Goal: Information Seeking & Learning: Learn about a topic

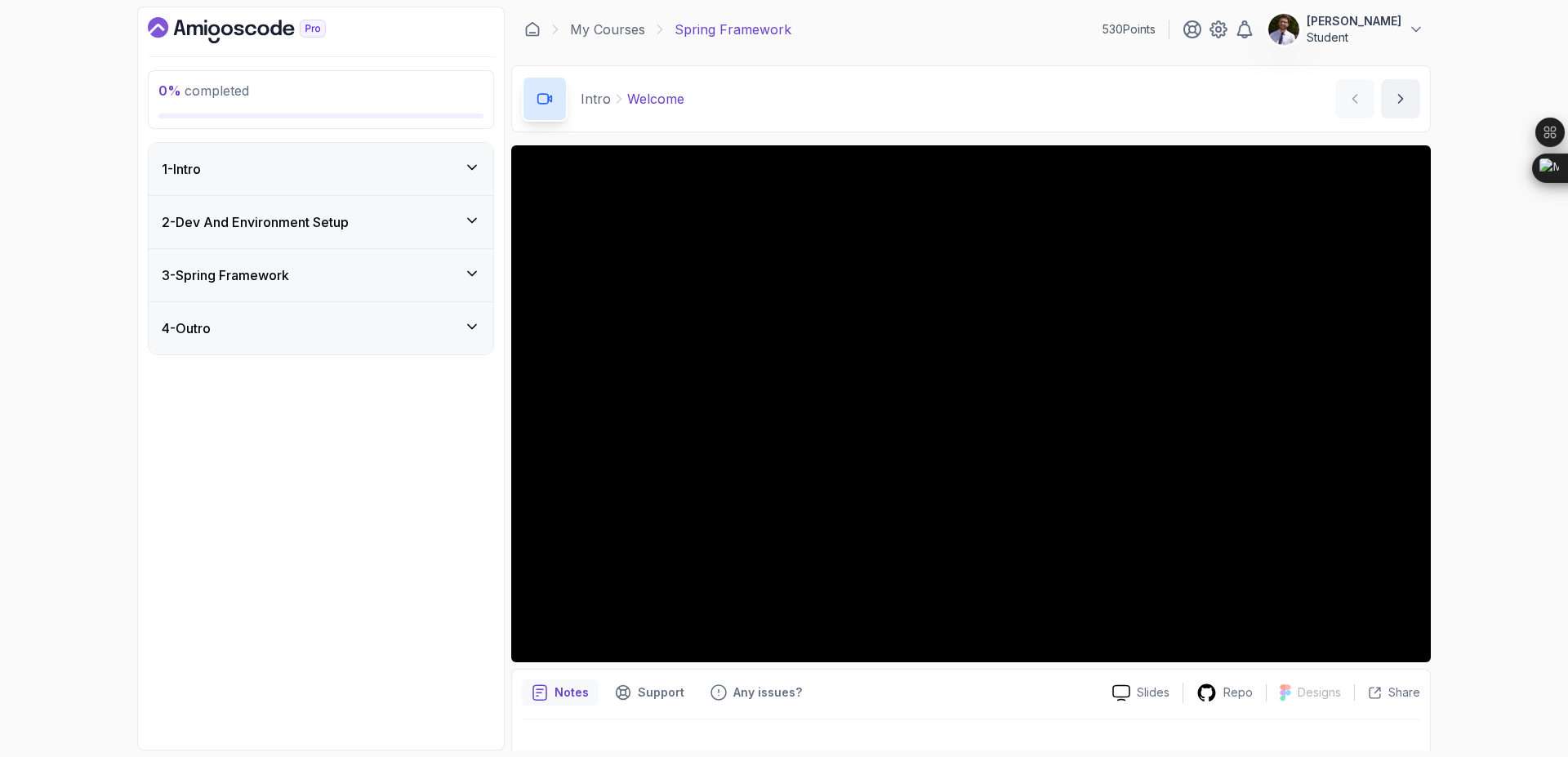
click at [289, 198] on div "2 - Dev And Environment Setup" at bounding box center [320, 222] width 344 height 53
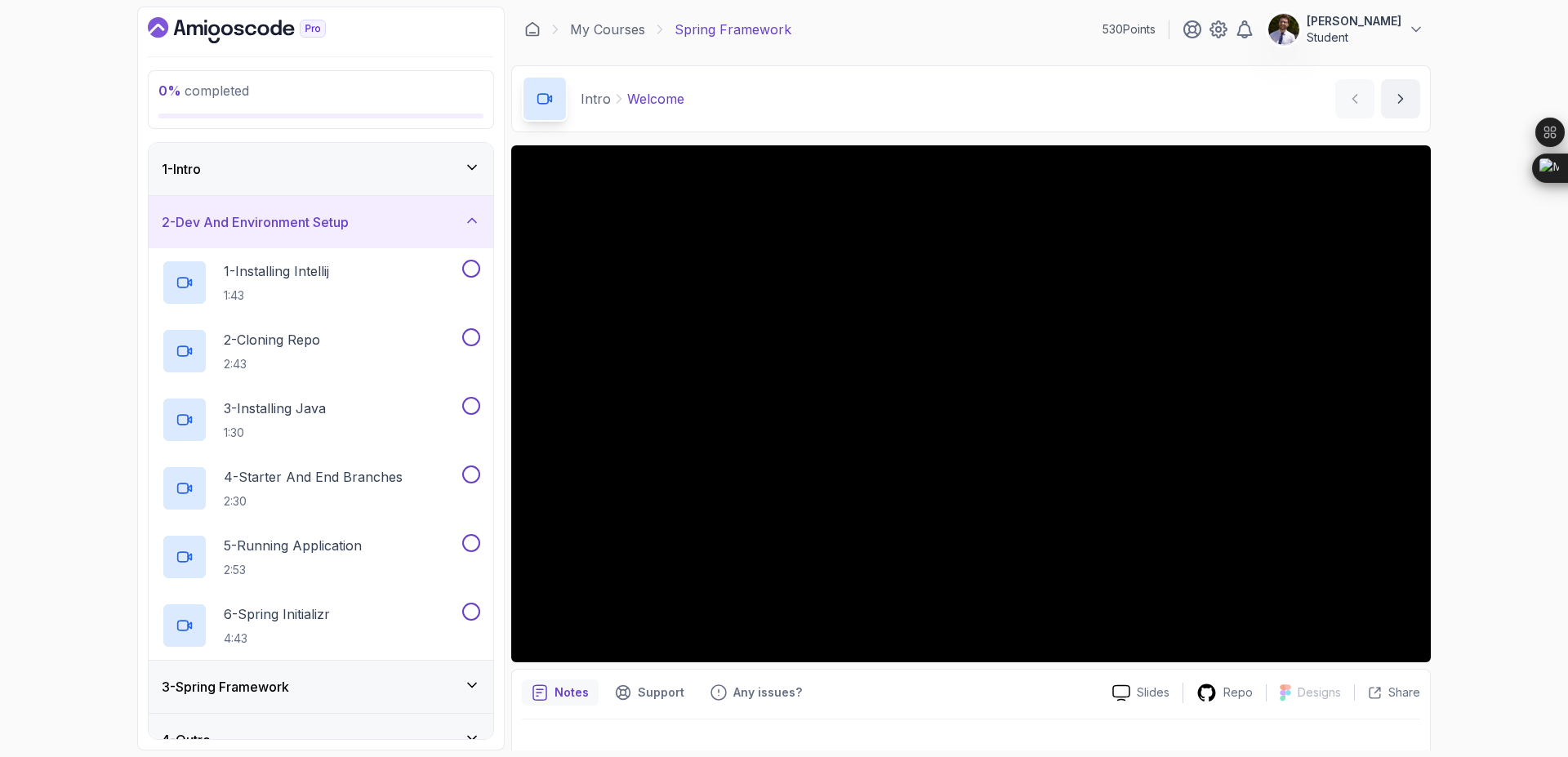
click at [289, 198] on div "2 - Dev And Environment Setup" at bounding box center [320, 222] width 344 height 53
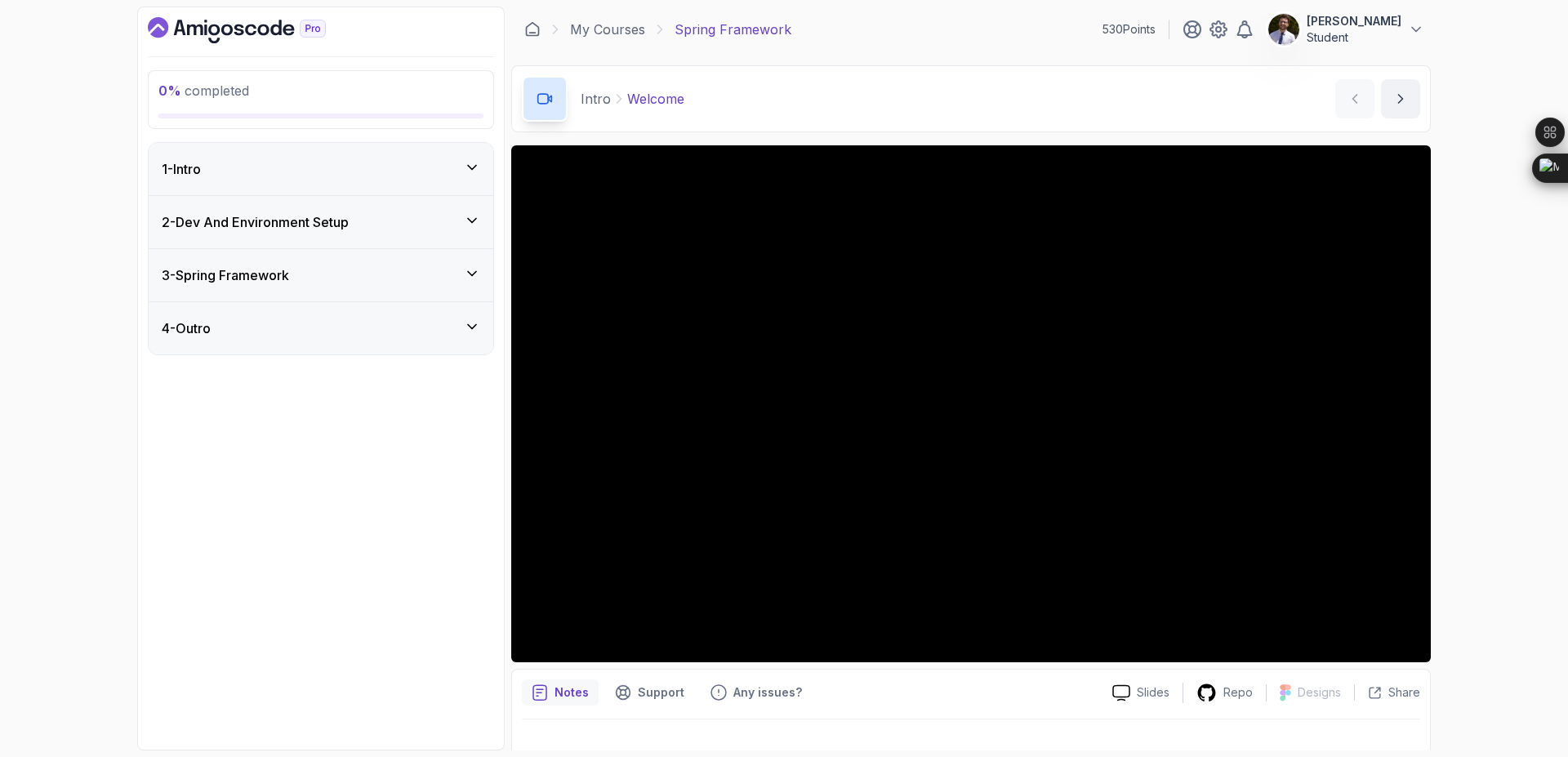
click at [360, 161] on div "1 - Intro" at bounding box center [321, 169] width 319 height 20
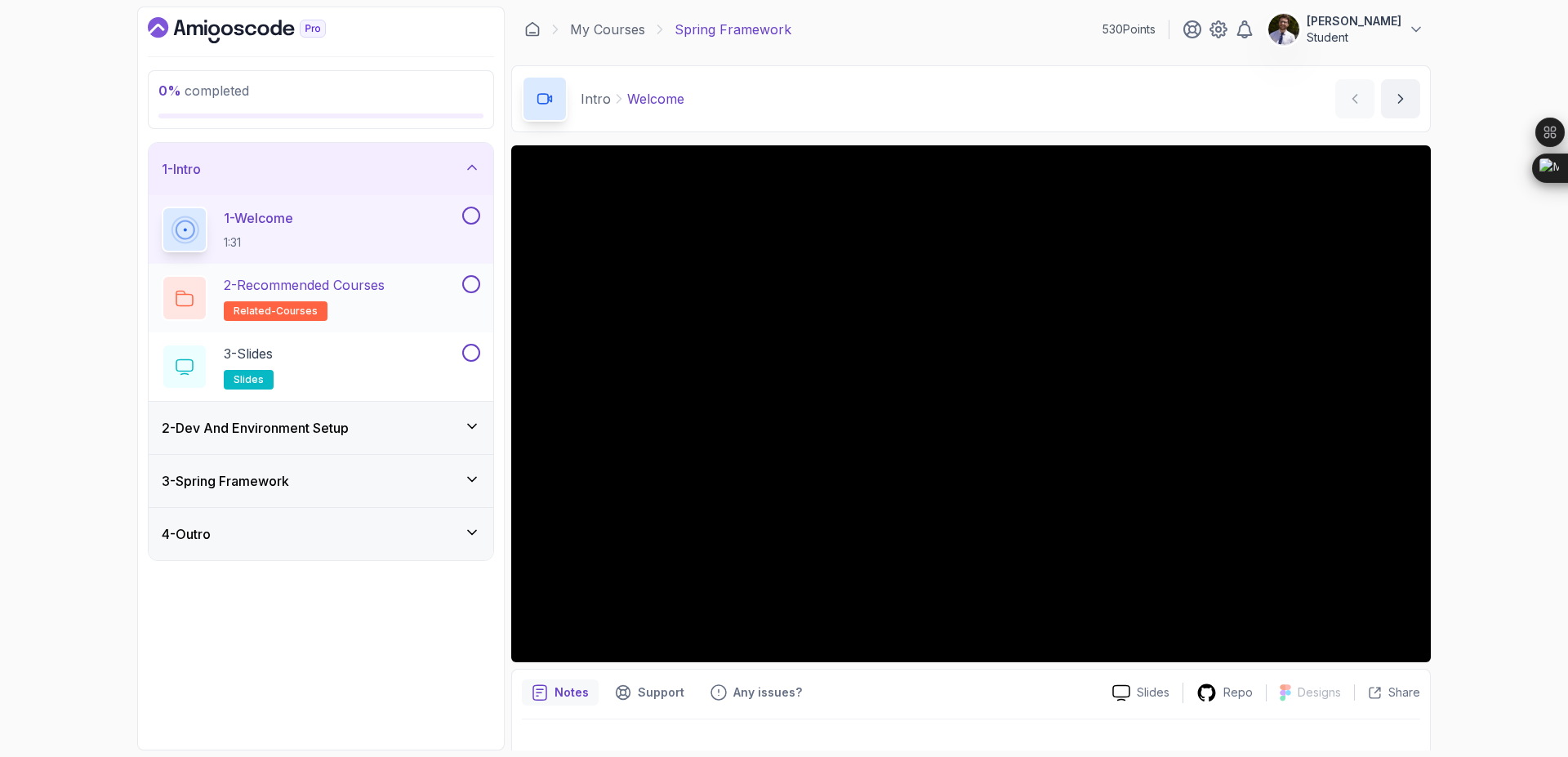
click at [361, 286] on p "2 - Recommended Courses" at bounding box center [303, 285] width 161 height 20
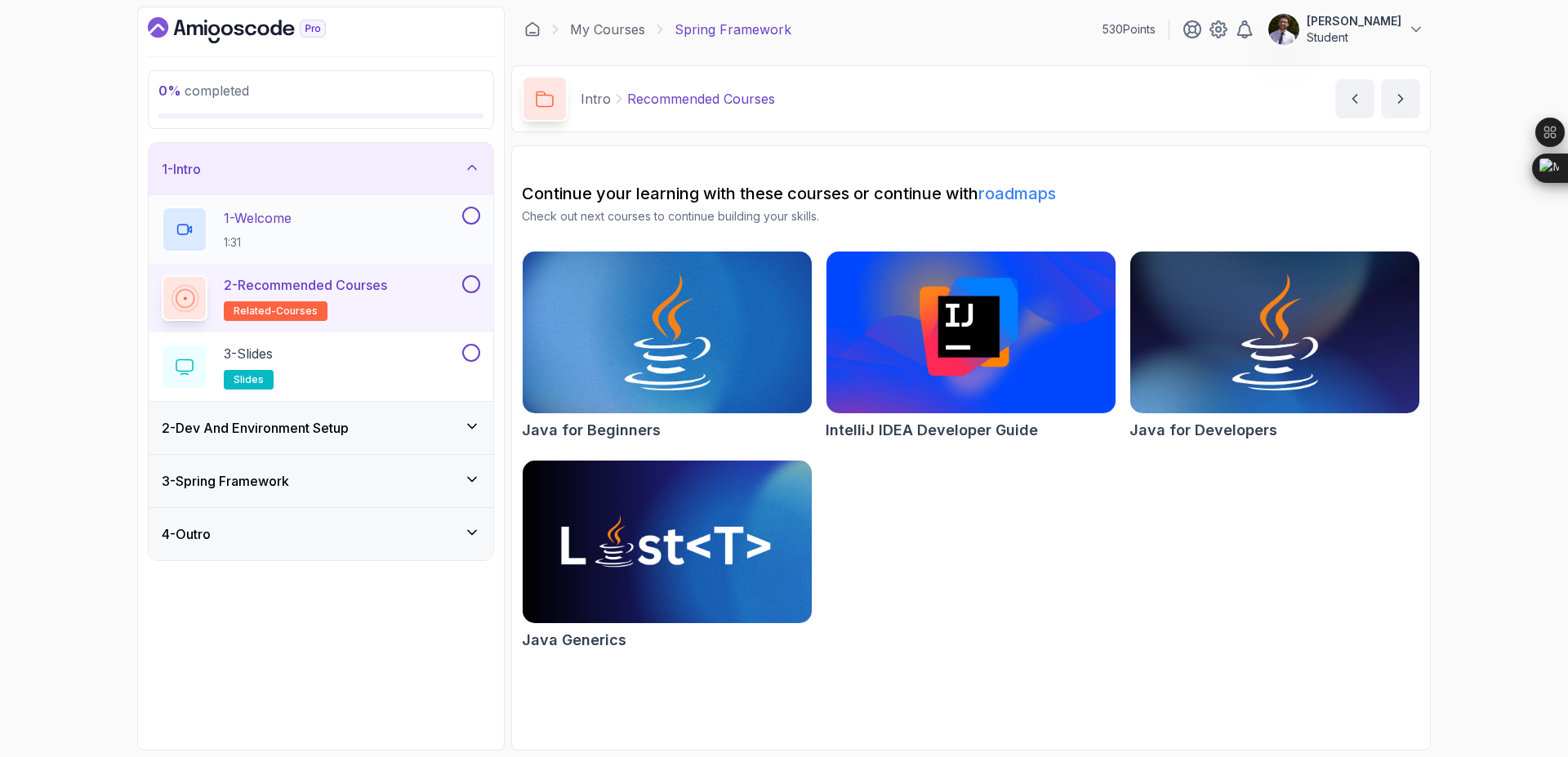
click at [472, 223] on button at bounding box center [471, 216] width 18 height 18
click at [477, 290] on button at bounding box center [471, 284] width 18 height 18
click at [470, 351] on button at bounding box center [471, 353] width 18 height 18
click at [453, 424] on div "2 - Dev And Environment Setup" at bounding box center [321, 428] width 319 height 20
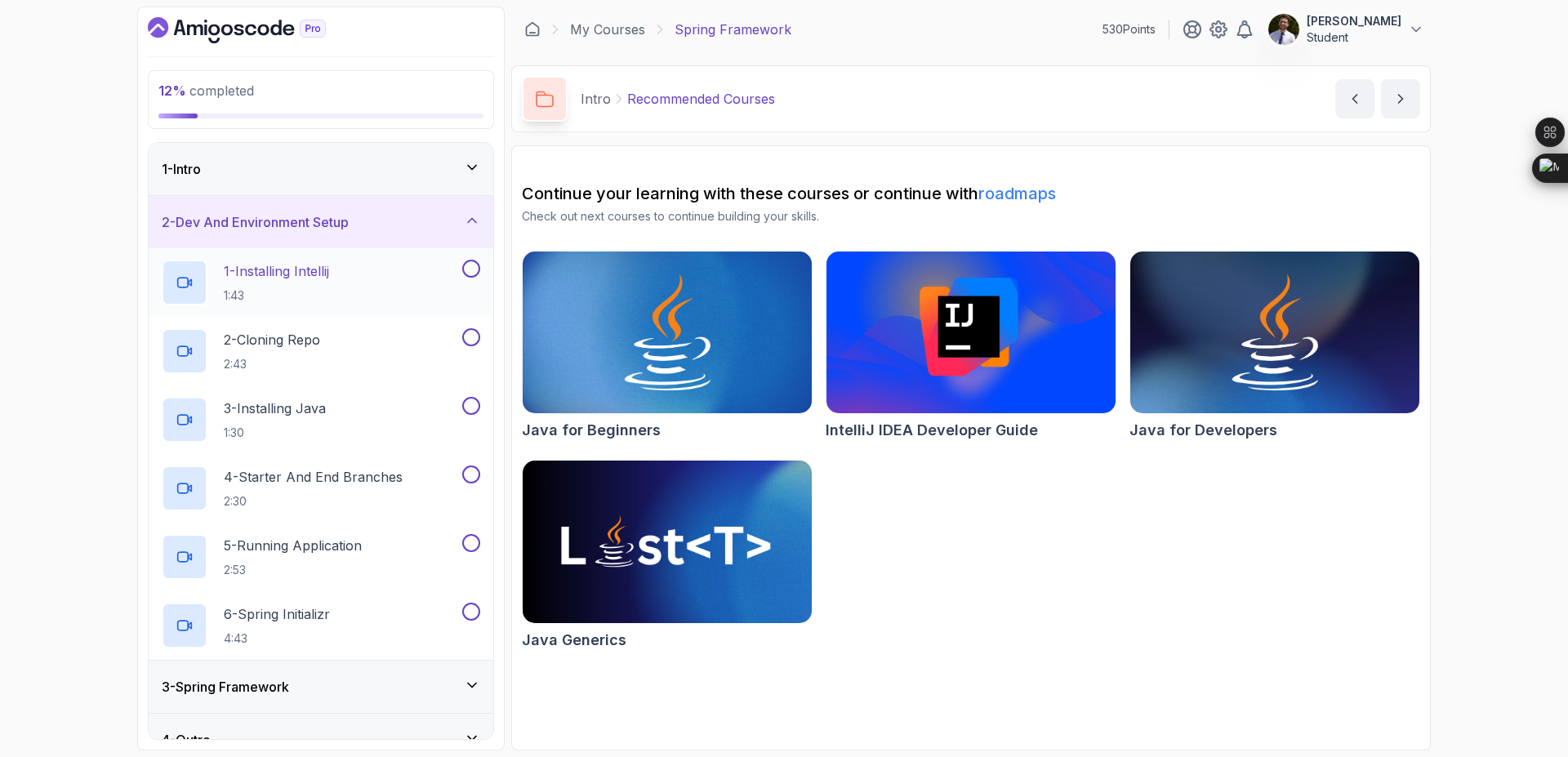
click at [463, 274] on button at bounding box center [471, 268] width 18 height 18
click at [470, 545] on button at bounding box center [471, 543] width 18 height 18
click at [468, 612] on button at bounding box center [471, 612] width 18 height 18
click at [474, 479] on button at bounding box center [471, 474] width 18 height 18
click at [468, 401] on button at bounding box center [471, 406] width 18 height 18
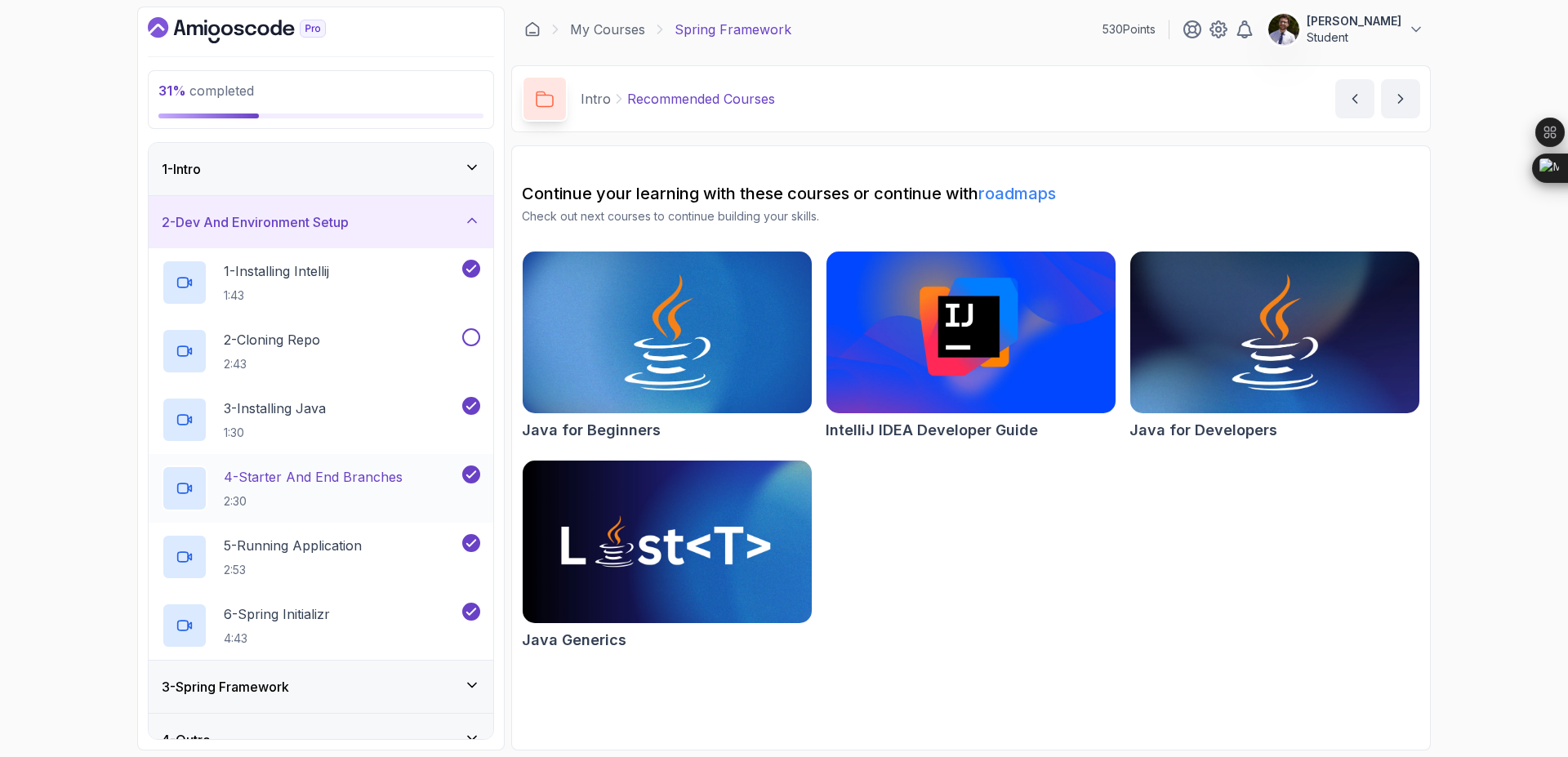
scroll to position [27, 0]
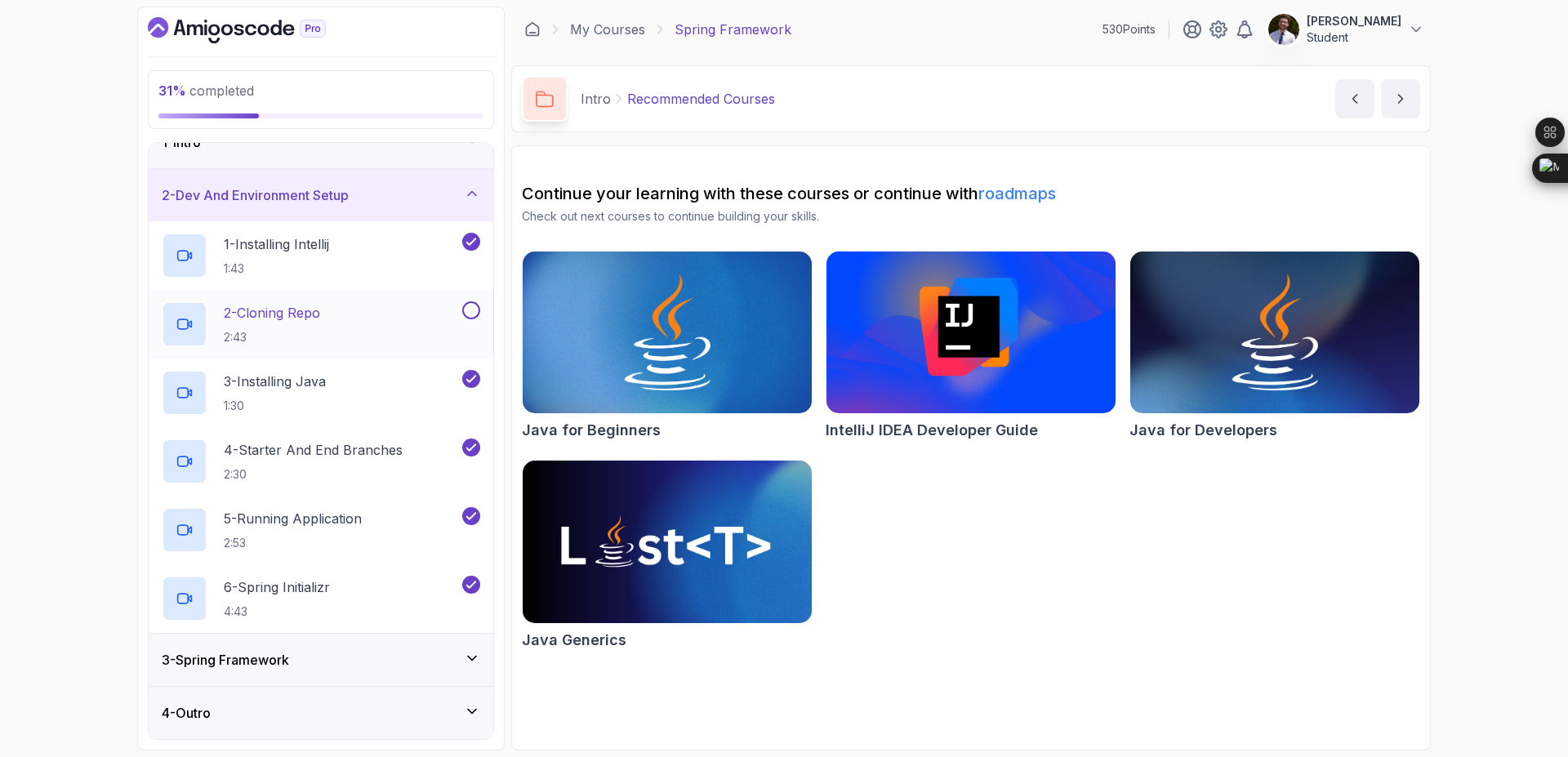
click at [475, 309] on button at bounding box center [471, 310] width 18 height 18
click at [469, 194] on icon at bounding box center [472, 193] width 17 height 17
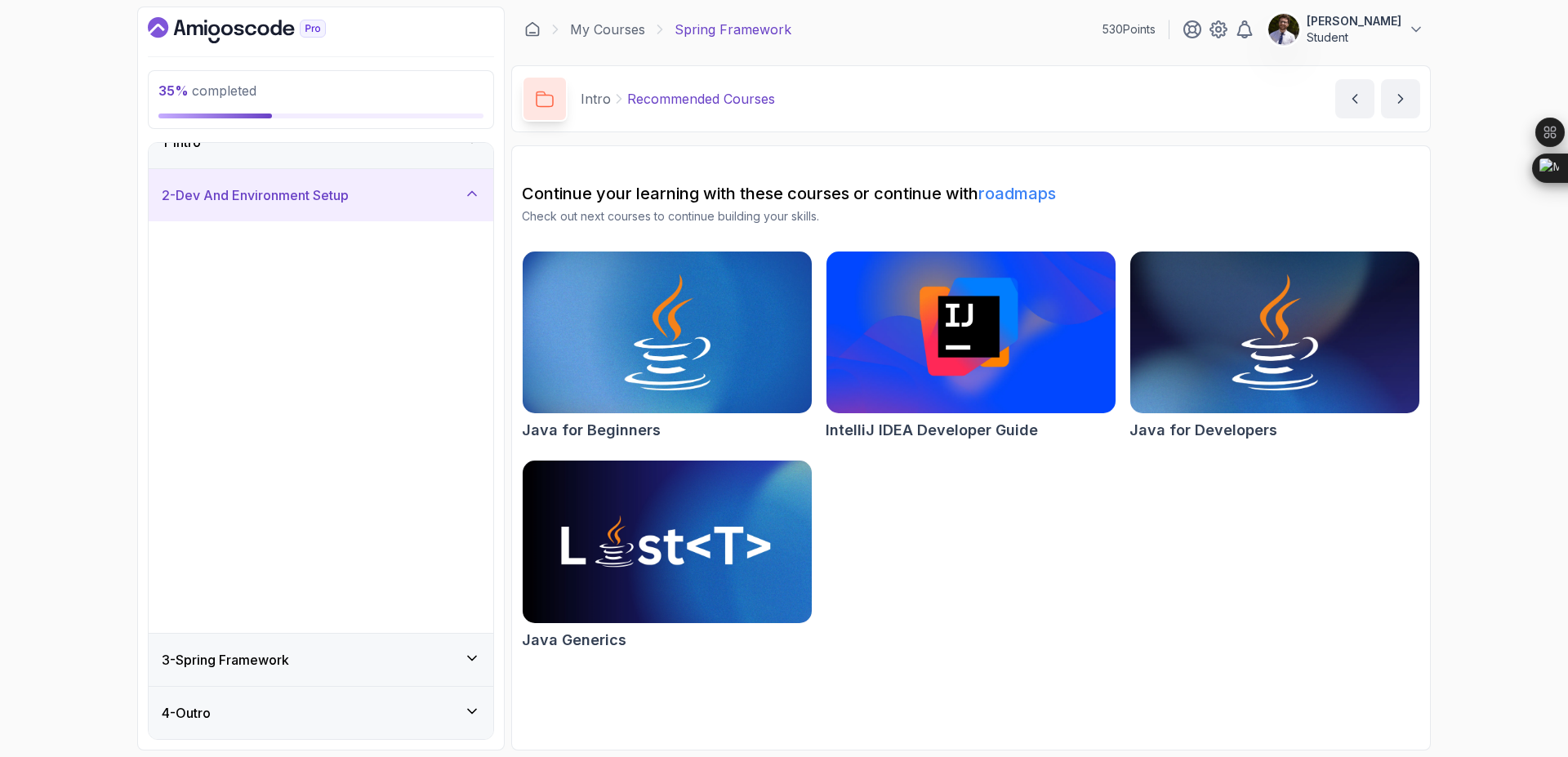
scroll to position [0, 0]
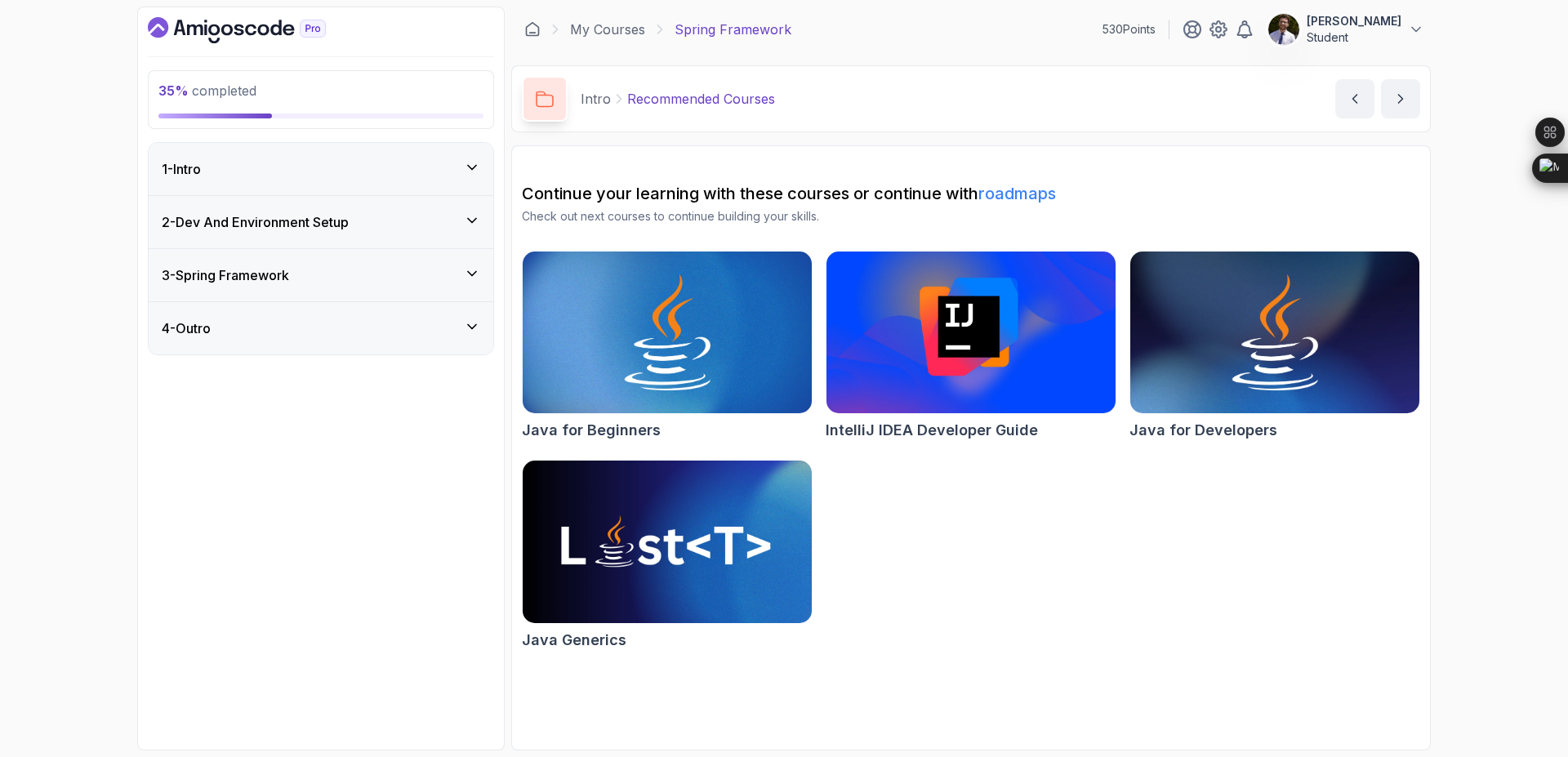
click at [465, 269] on icon at bounding box center [472, 273] width 17 height 17
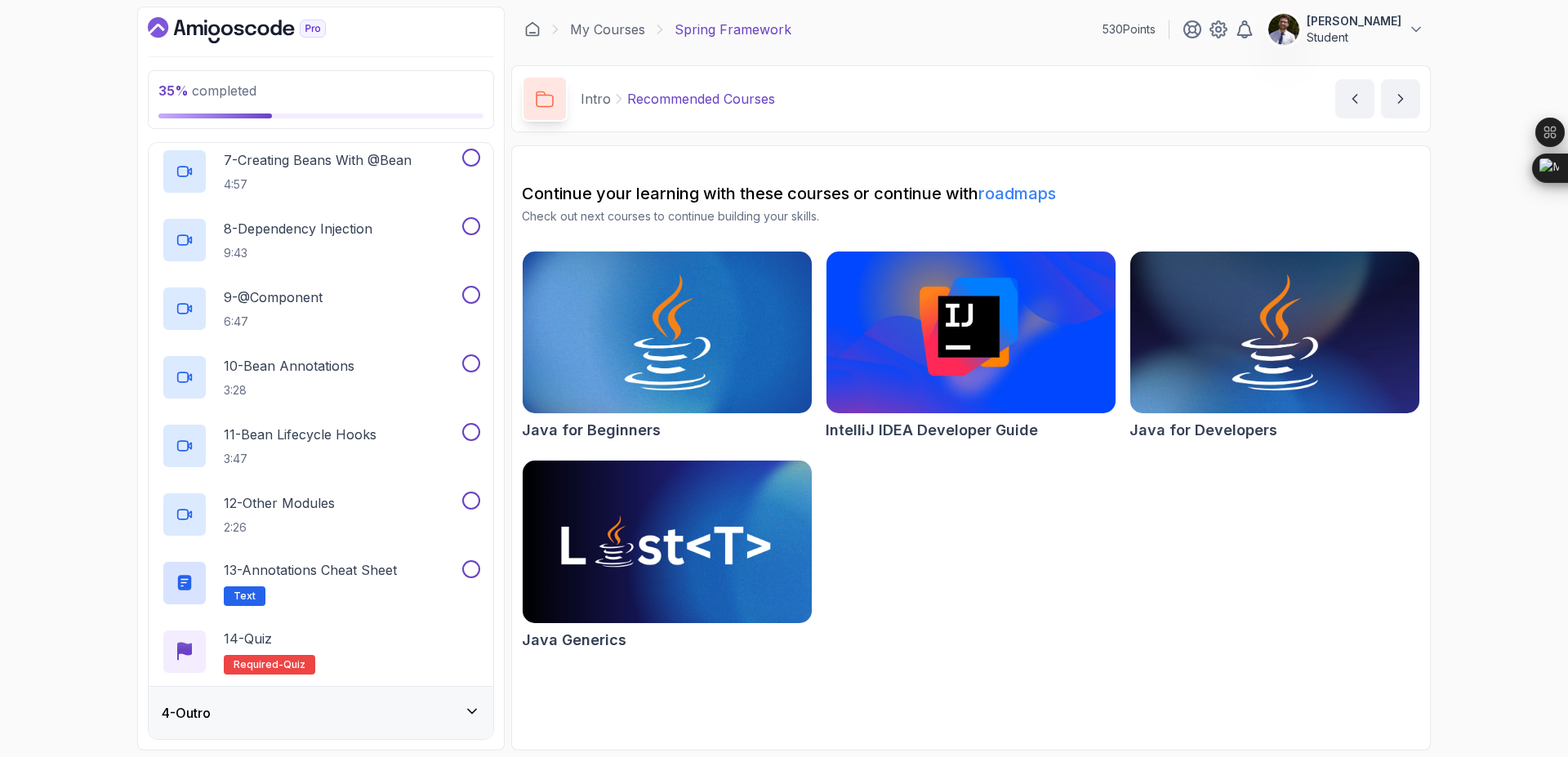
scroll to position [573, 0]
click at [420, 712] on div "4 - Outro" at bounding box center [321, 716] width 319 height 20
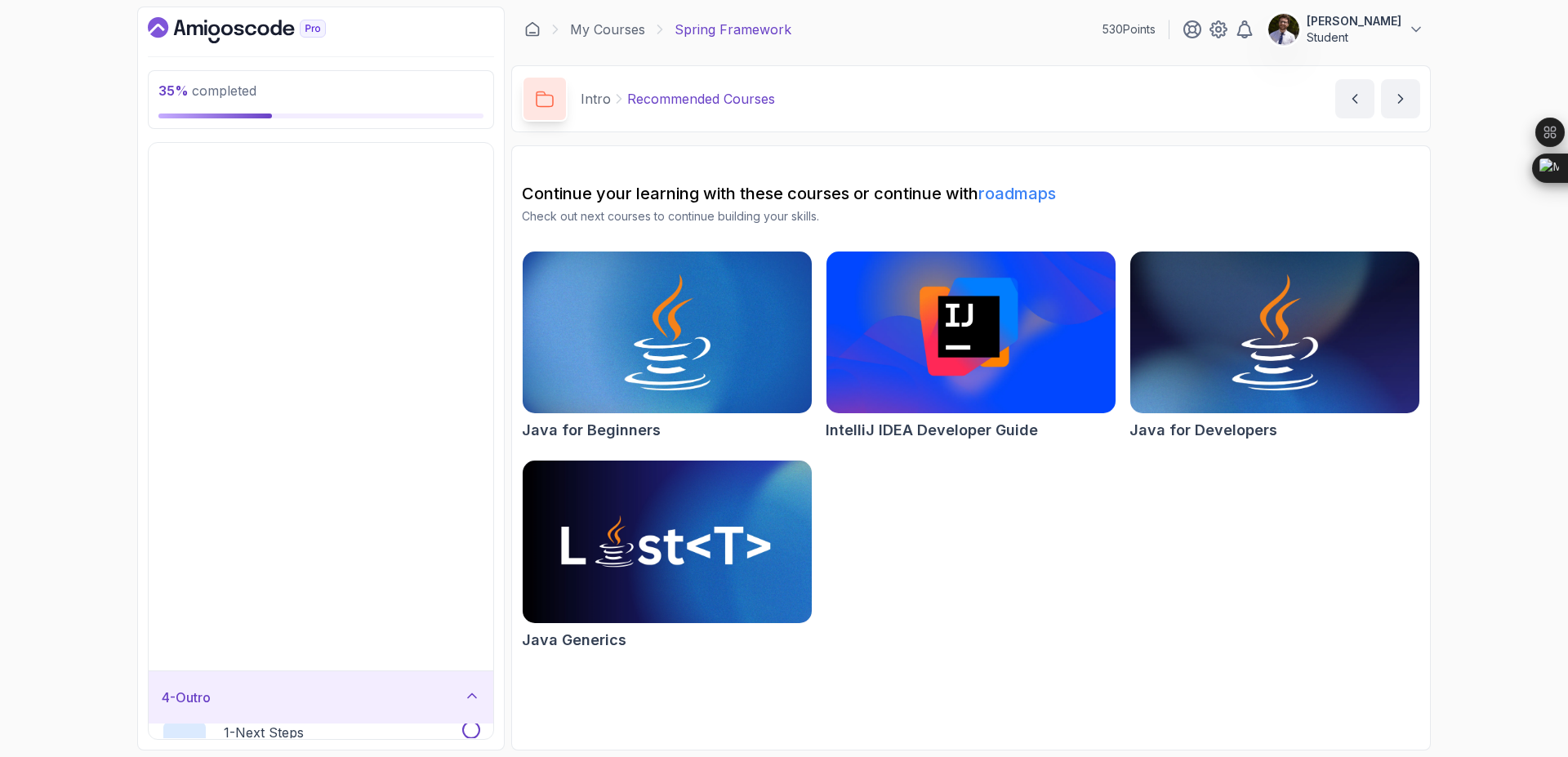
scroll to position [0, 0]
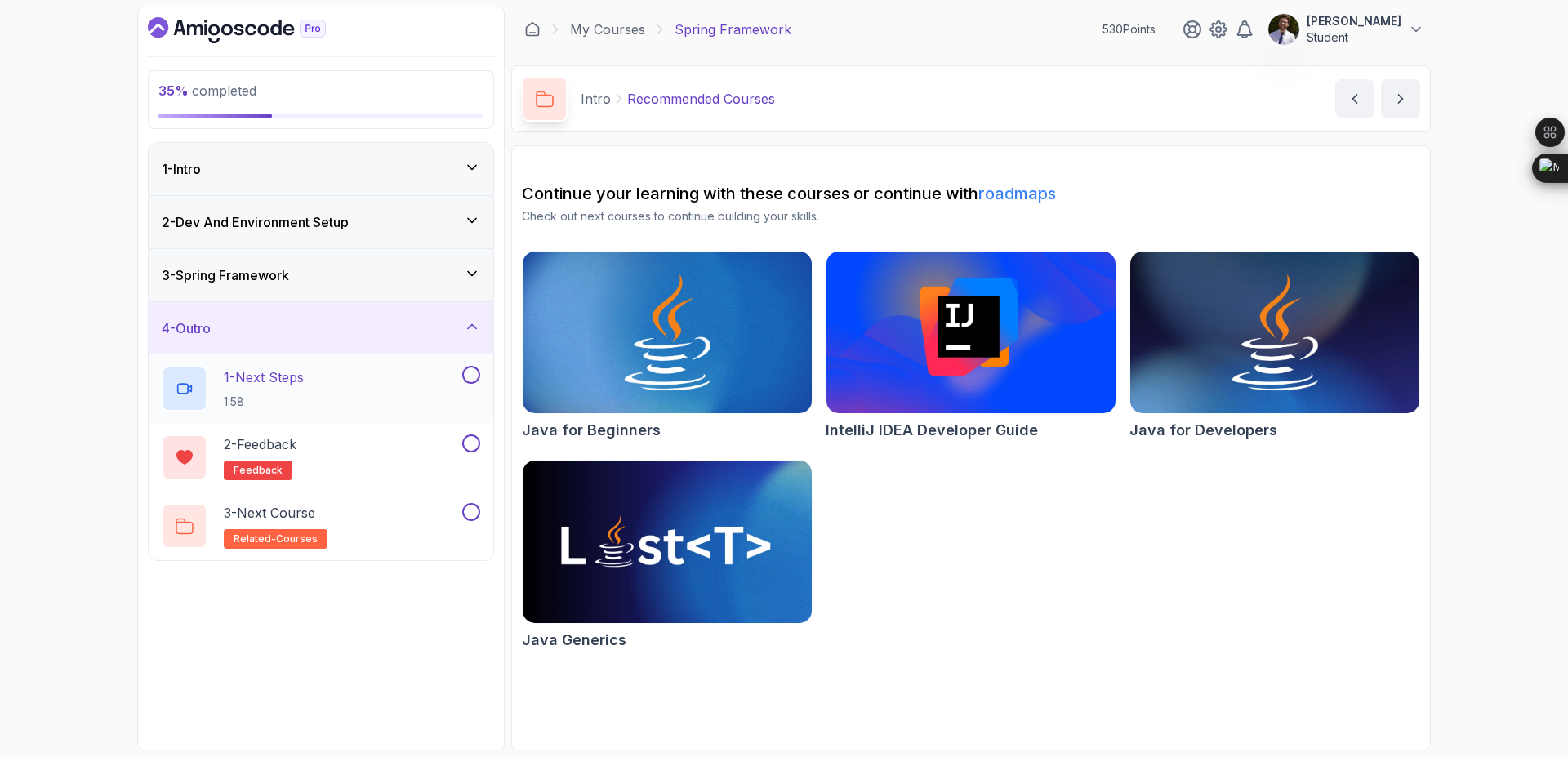
click at [466, 371] on button at bounding box center [471, 375] width 18 height 18
click at [473, 441] on button at bounding box center [471, 444] width 18 height 18
click at [405, 504] on div "3 - Next Course related-courses" at bounding box center [310, 526] width 297 height 46
